Goal: Transaction & Acquisition: Download file/media

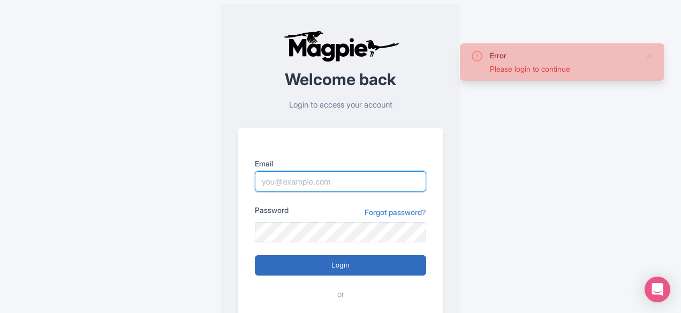
type input "josh.carr@intrepidtravel.com"
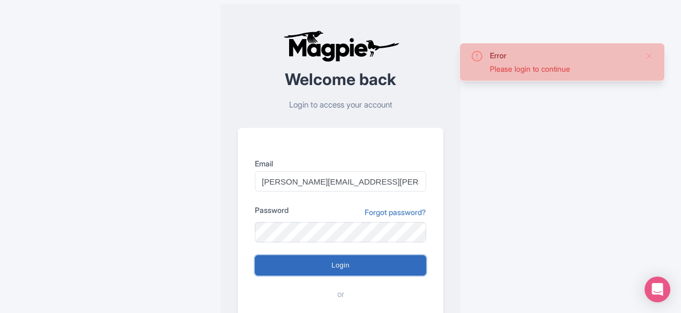
click at [302, 273] on input "Login" at bounding box center [340, 265] width 171 height 20
type input "Logging in..."
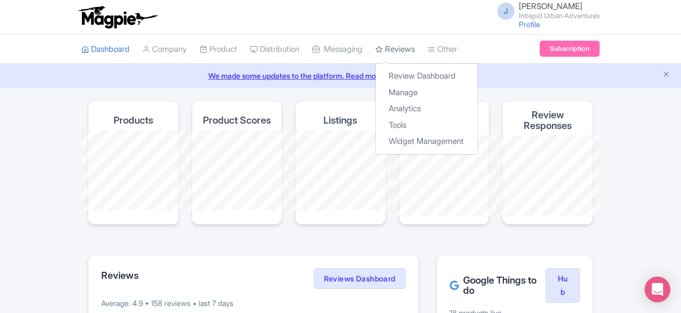
click at [375, 46] on link "Reviews" at bounding box center [395, 49] width 40 height 29
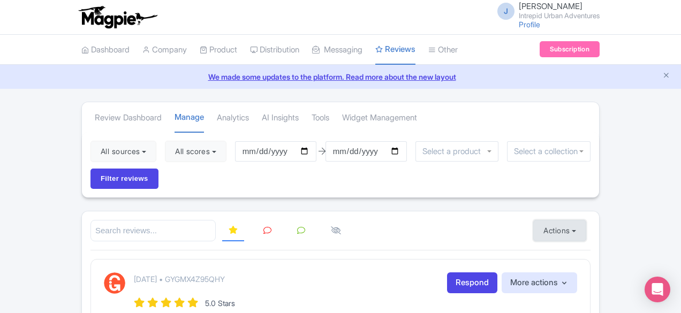
click at [586, 220] on button "Actions" at bounding box center [559, 230] width 53 height 21
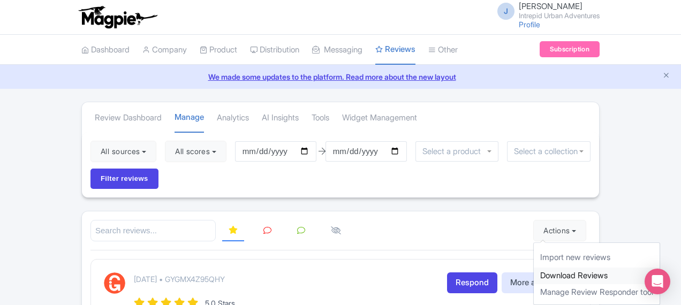
click at [646, 268] on link "Download Reviews" at bounding box center [597, 276] width 126 height 17
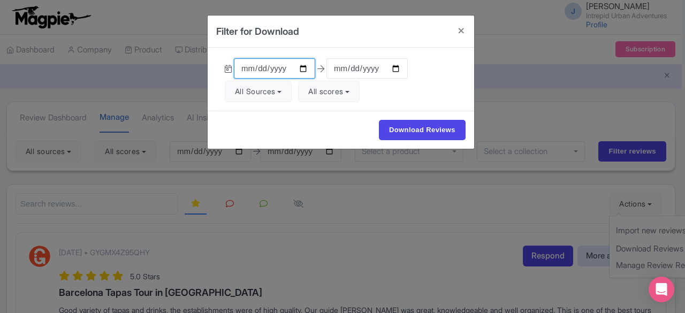
click at [302, 68] on input "[DATE]" at bounding box center [274, 68] width 81 height 20
type input "[DATE]"
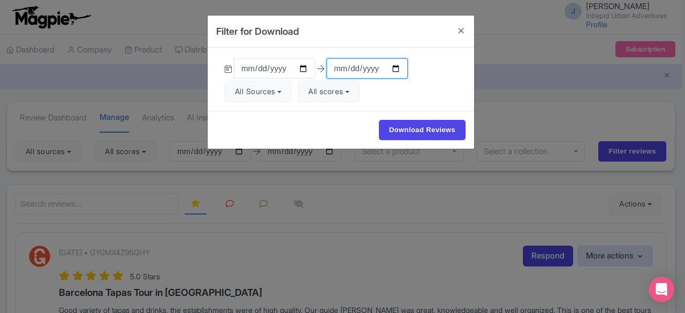
click at [396, 69] on input "[DATE]" at bounding box center [367, 68] width 81 height 20
type input "[DATE]"
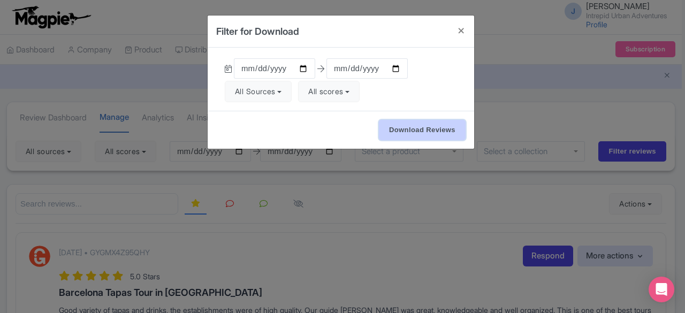
click at [413, 127] on input "Download Reviews" at bounding box center [422, 130] width 87 height 20
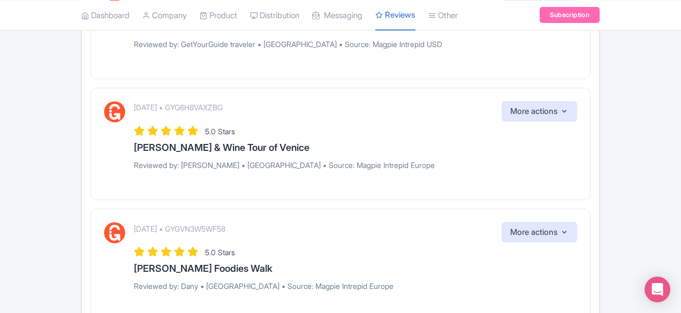
scroll to position [439, 0]
